Goal: Information Seeking & Learning: Learn about a topic

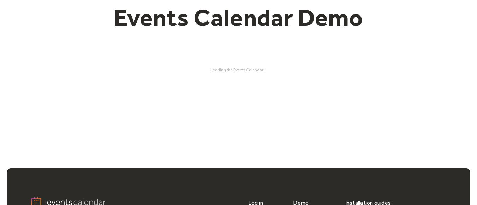
scroll to position [70, 0]
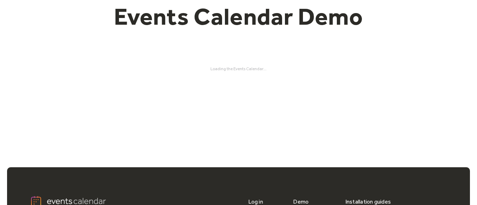
drag, startPoint x: 0, startPoint y: 63, endPoint x: 167, endPoint y: 49, distance: 167.4
click at [167, 49] on div "Events Calendar Demo Loading the Events Calendar..." at bounding box center [238, 37] width 429 height 148
click at [177, 80] on div "Events Calendar Demo Loading the Events Calendar..." at bounding box center [238, 37] width 429 height 148
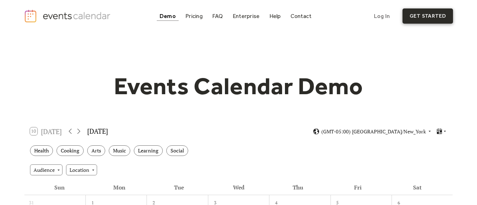
click at [256, 20] on link "get started" at bounding box center [427, 15] width 50 height 15
